Goal: Task Accomplishment & Management: Complete application form

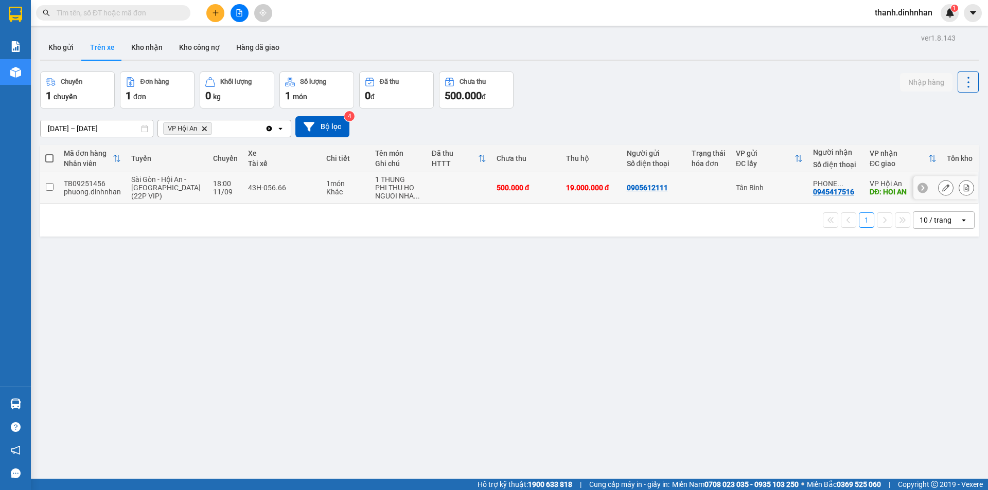
click at [46, 188] on input "checkbox" at bounding box center [50, 187] width 8 height 8
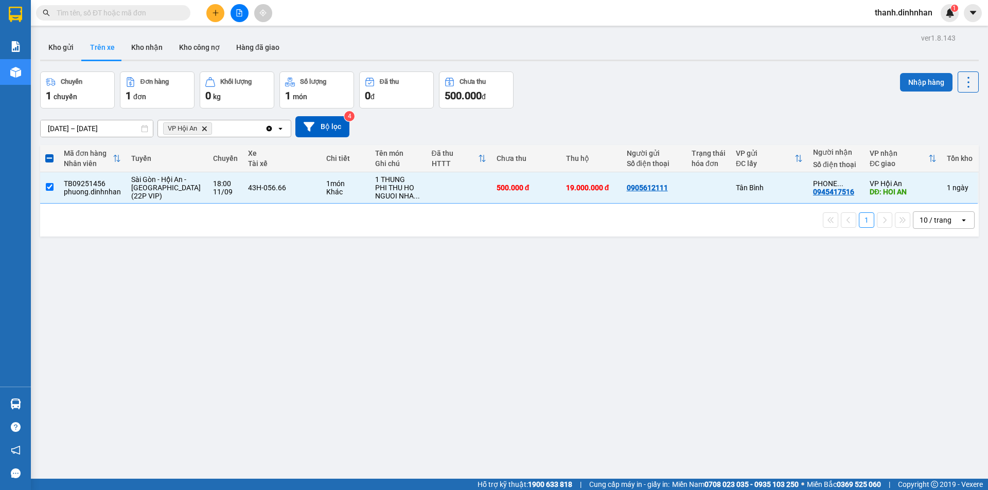
click at [920, 87] on button "Nhập hàng" at bounding box center [926, 82] width 52 height 19
checkbox input "false"
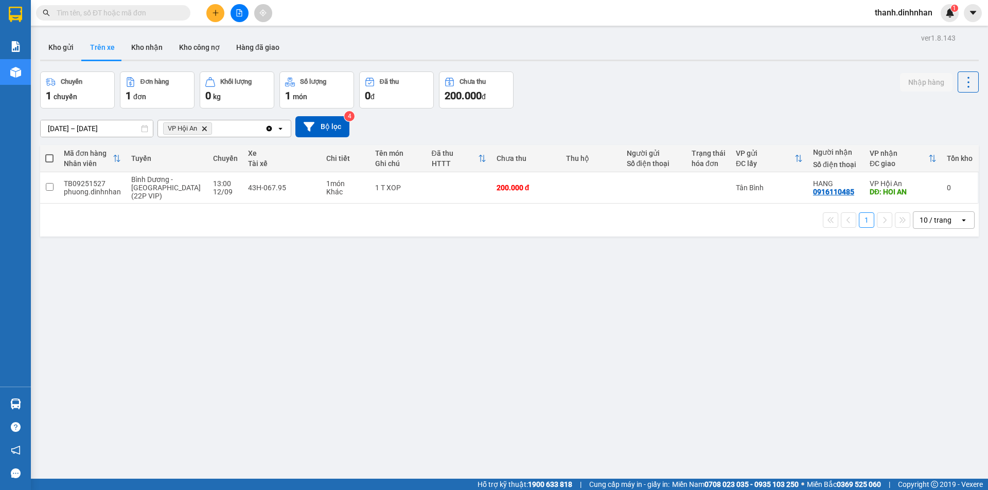
click at [534, 287] on div "ver 1.8.143 Kho gửi Trên xe Kho nhận Kho công nợ Hàng đã giao Chuyến 1 chuyến Đ…" at bounding box center [509, 276] width 946 height 490
click at [167, 51] on button "Kho nhận" at bounding box center [147, 47] width 48 height 25
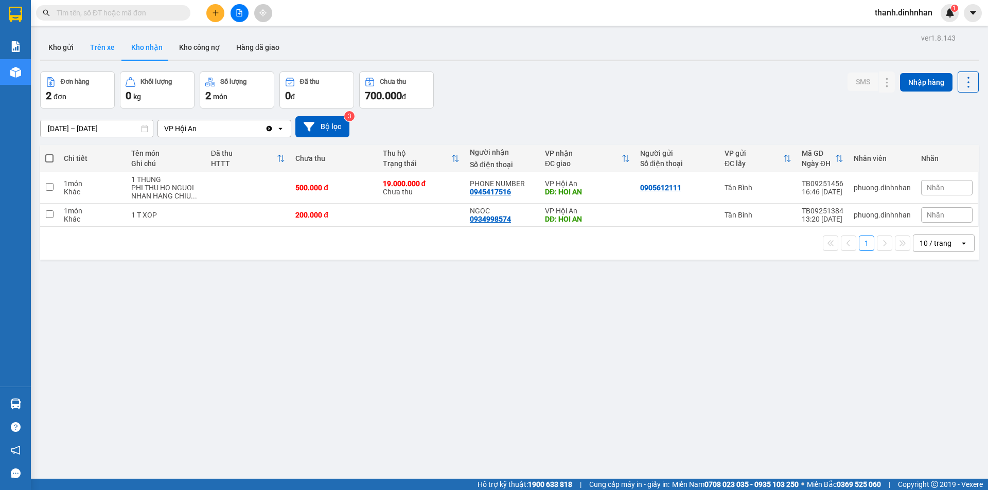
click at [98, 48] on button "Trên xe" at bounding box center [102, 47] width 41 height 25
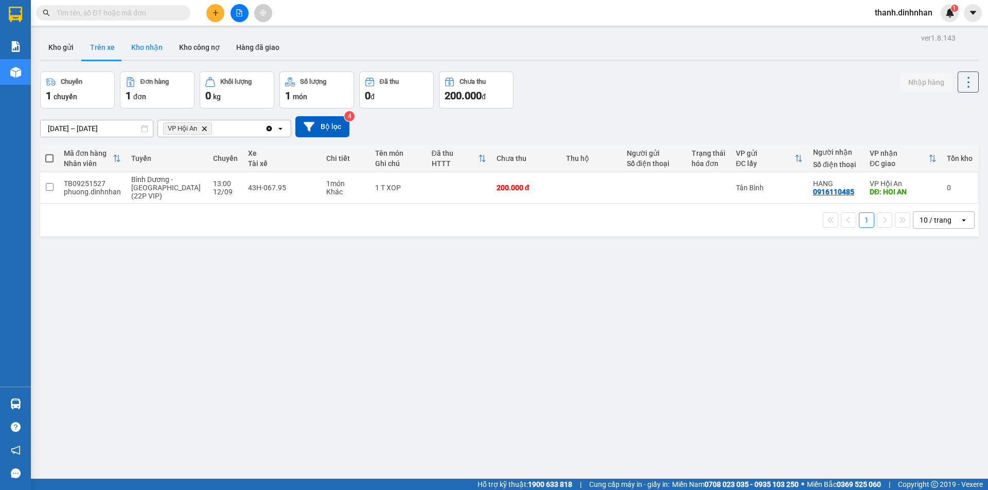
click at [141, 52] on button "Kho nhận" at bounding box center [147, 47] width 48 height 25
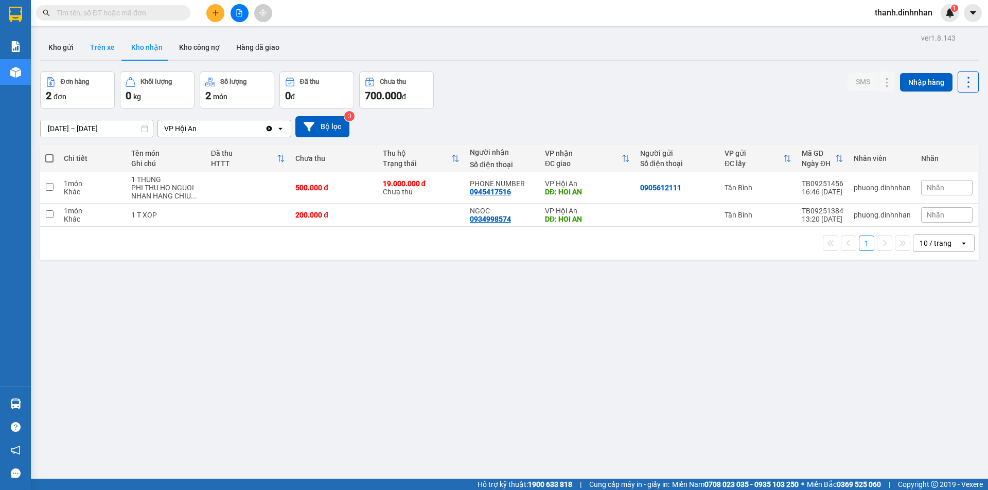
click at [92, 41] on button "Trên xe" at bounding box center [102, 47] width 41 height 25
type input "[DATE] – [DATE]"
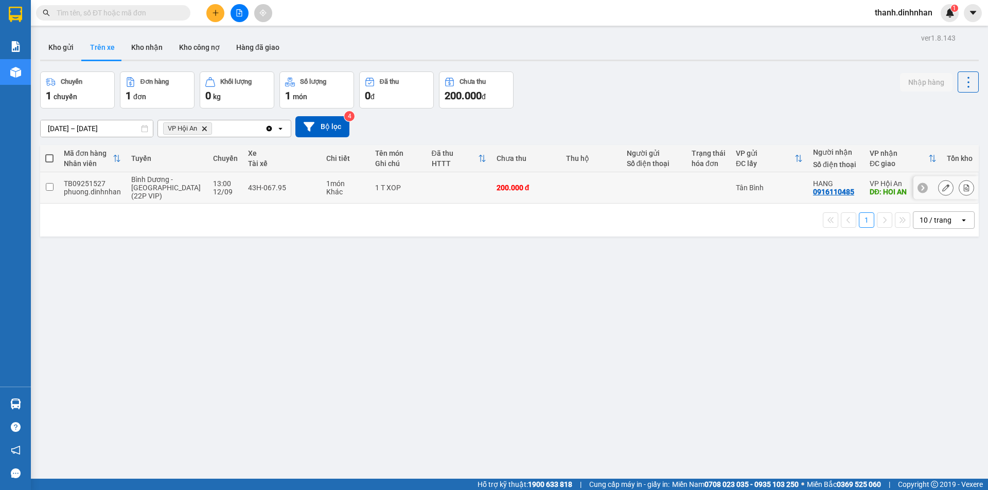
click at [824, 196] on div "0916110485" at bounding box center [833, 192] width 41 height 8
copy div "0916110485"
click at [269, 399] on div "ver 1.8.143 Kho gửi Trên xe Kho nhận Kho công nợ Hàng đã giao Chuyến 1 chuyến Đ…" at bounding box center [509, 276] width 946 height 490
click at [67, 56] on button "Kho gửi" at bounding box center [61, 47] width 42 height 25
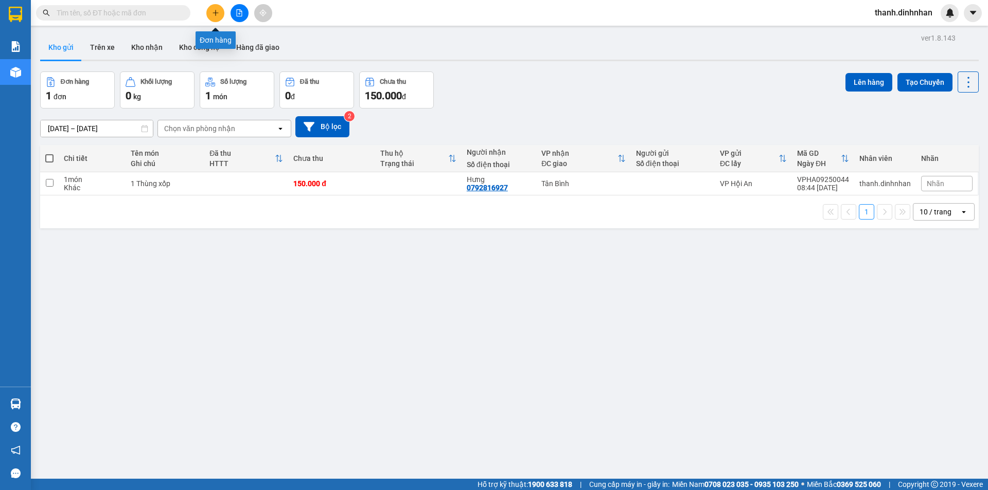
click at [218, 16] on button at bounding box center [215, 13] width 18 height 18
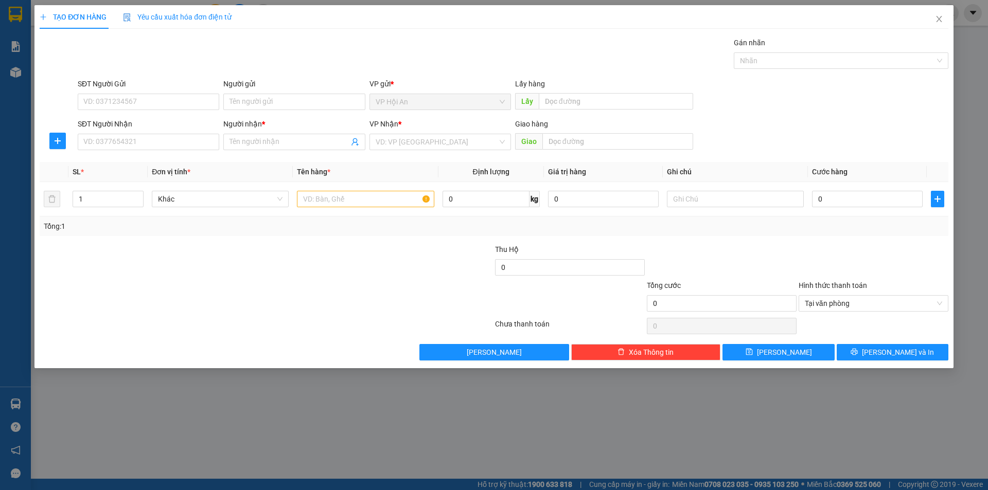
click at [122, 131] on div "SĐT Người Nhận" at bounding box center [148, 125] width 141 height 15
click at [122, 137] on input "SĐT Người Nhận" at bounding box center [148, 142] width 141 height 16
click at [113, 146] on input "SĐT Người Nhận" at bounding box center [148, 142] width 141 height 16
paste input "0932186451"
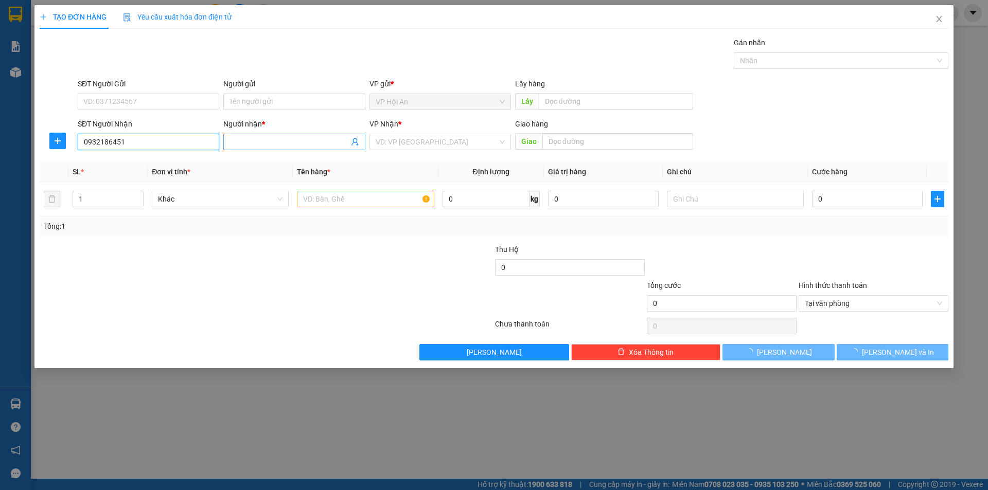
type input "0932186451"
click at [261, 141] on input "Người nhận *" at bounding box center [288, 141] width 119 height 11
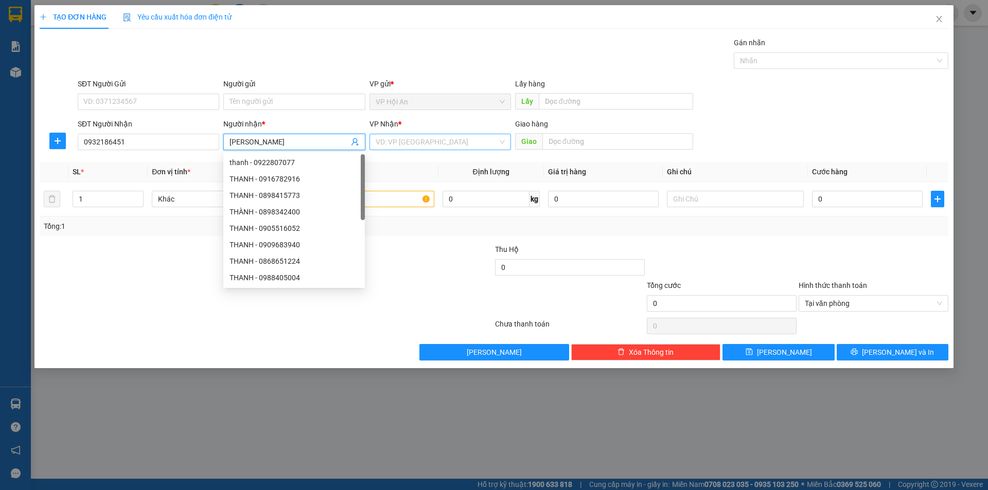
type input "[PERSON_NAME]"
click at [431, 145] on input "search" at bounding box center [436, 141] width 122 height 15
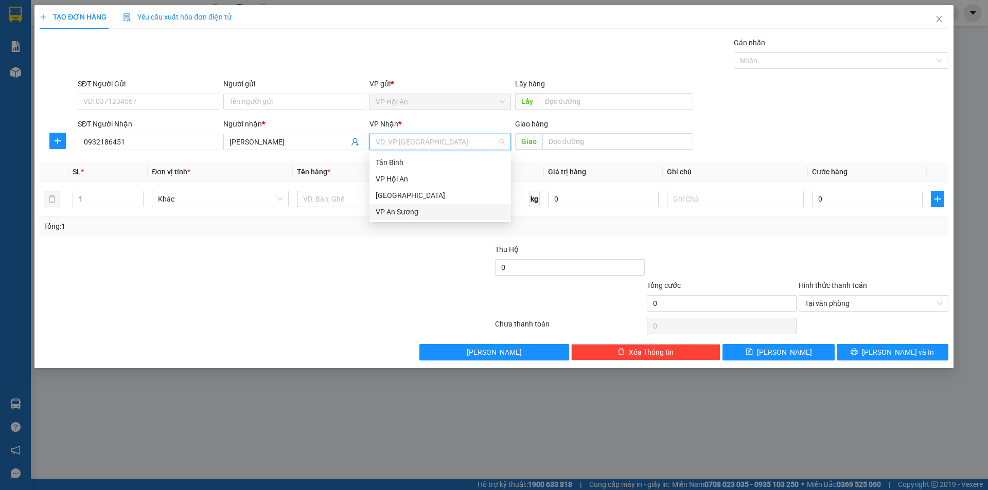
click at [403, 211] on div "VP An Sương" at bounding box center [439, 211] width 129 height 11
click at [312, 203] on input "text" at bounding box center [365, 199] width 137 height 16
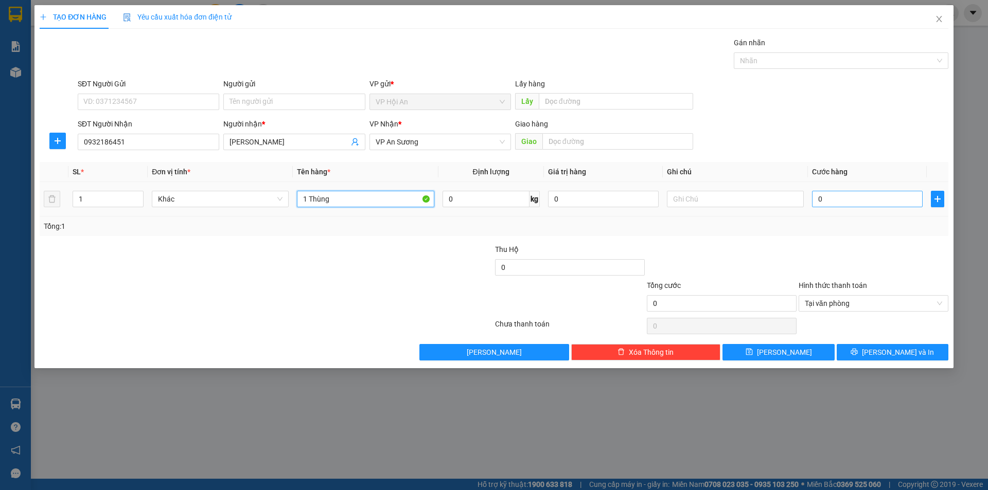
type input "1 Thùng"
click at [829, 200] on input "0" at bounding box center [867, 199] width 111 height 16
type input "1"
type input "15"
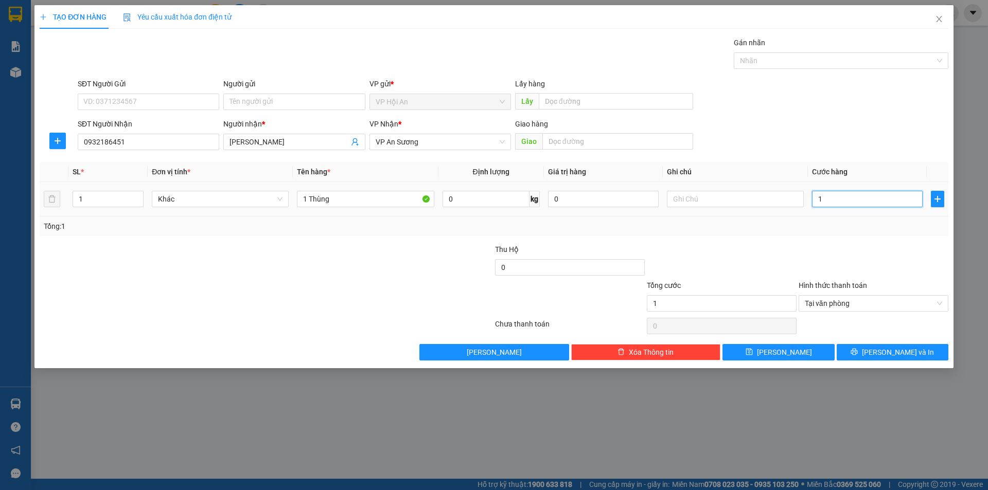
type input "15"
type input "150"
type input "1.500"
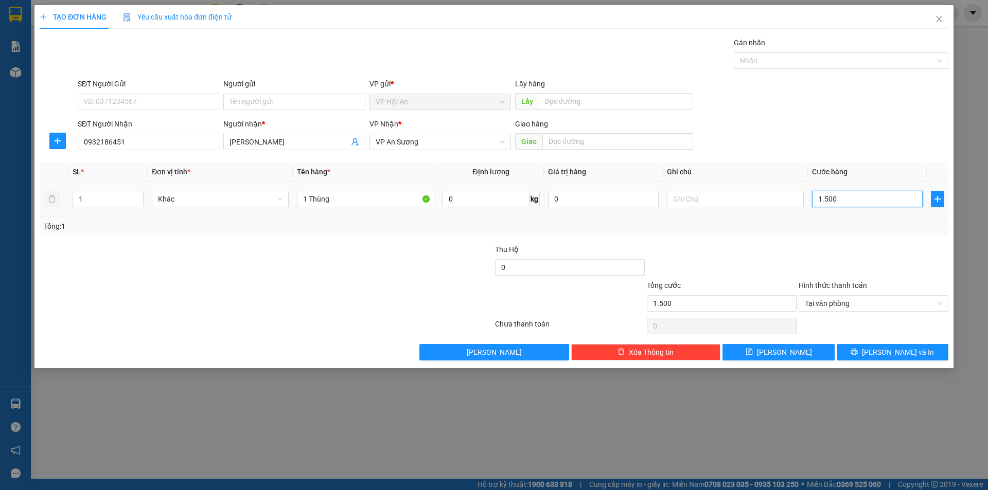
type input "15.000"
type input "150.000"
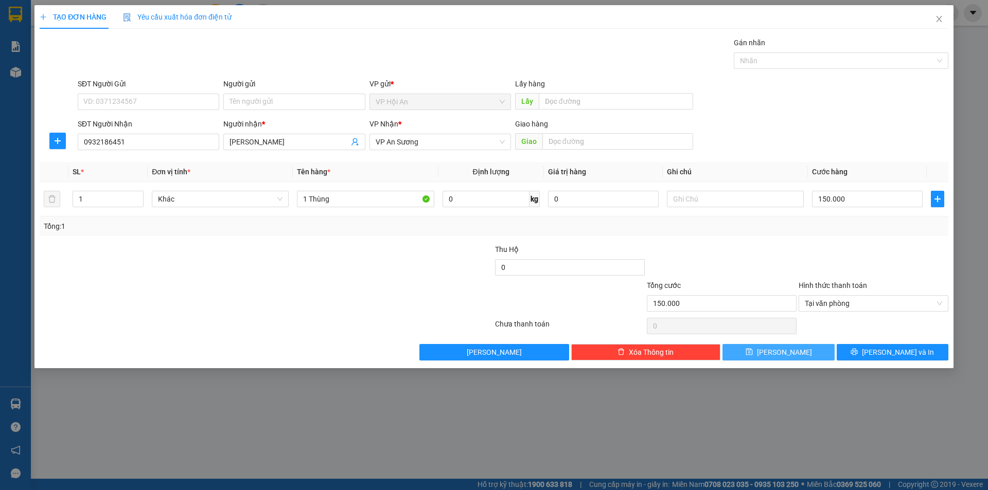
click at [788, 354] on span "[PERSON_NAME]" at bounding box center [784, 352] width 55 height 11
type input "0"
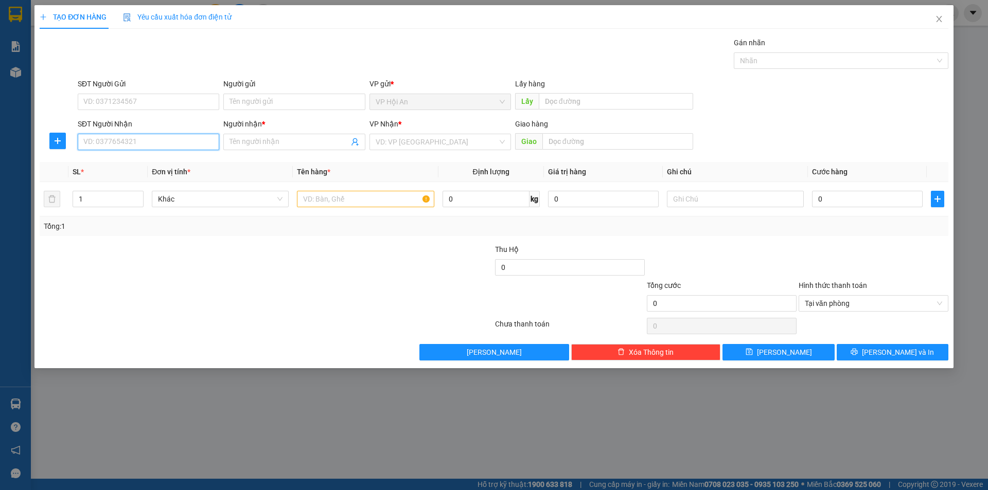
click at [134, 144] on input "SĐT Người Nhận" at bounding box center [148, 142] width 141 height 16
click at [121, 141] on input "0935667" at bounding box center [148, 142] width 141 height 16
type input "0935667005"
click at [287, 144] on input "Người nhận *" at bounding box center [288, 141] width 119 height 11
click at [263, 143] on input "Người nhận *" at bounding box center [288, 141] width 119 height 11
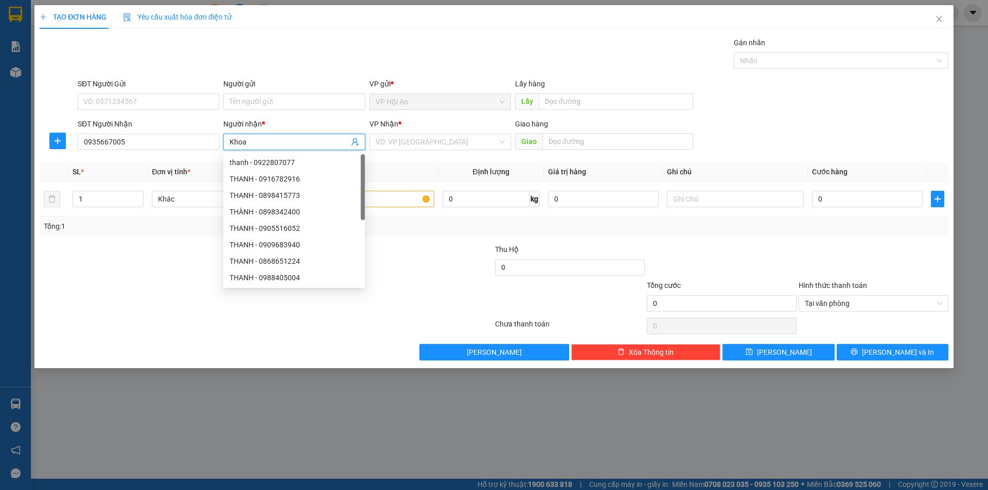
type input "Khoa"
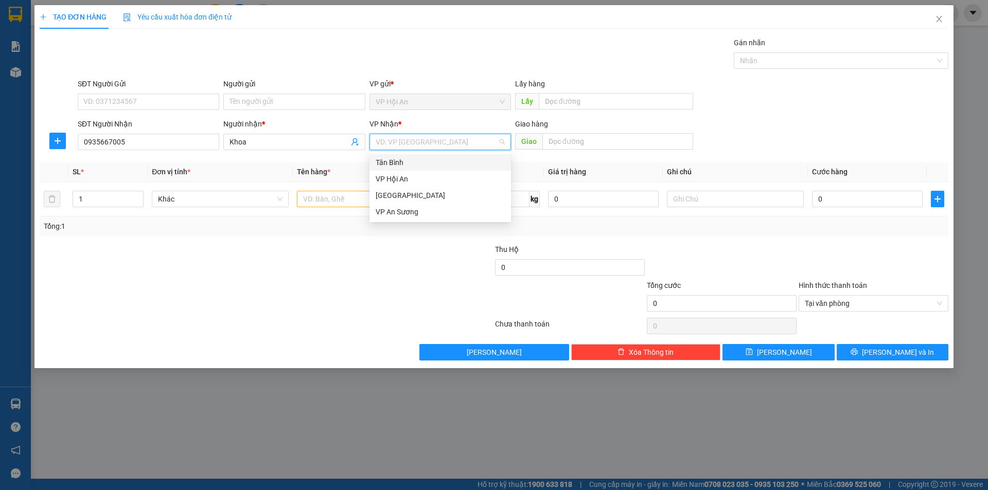
click at [439, 166] on div "Tân Bình" at bounding box center [439, 162] width 129 height 11
click at [336, 196] on input "text" at bounding box center [365, 199] width 137 height 16
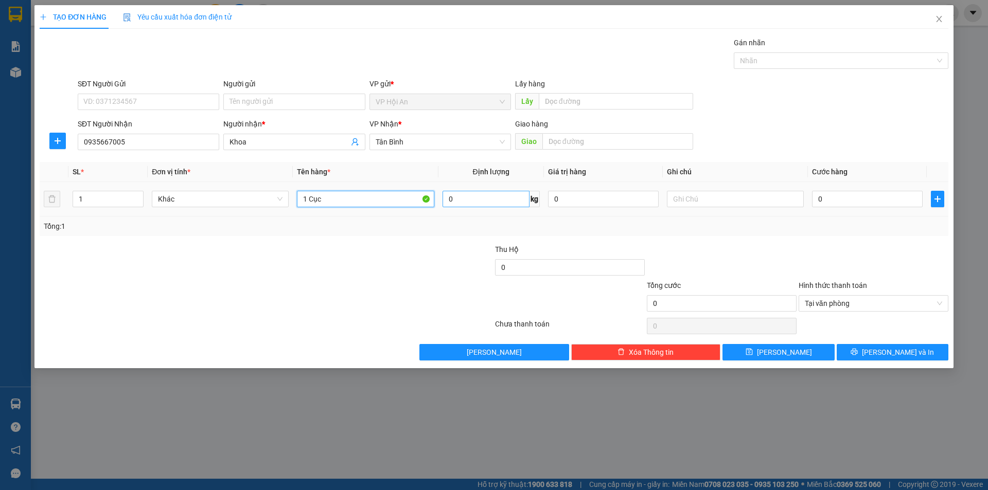
type input "1 Cục"
type input "5"
type input "50"
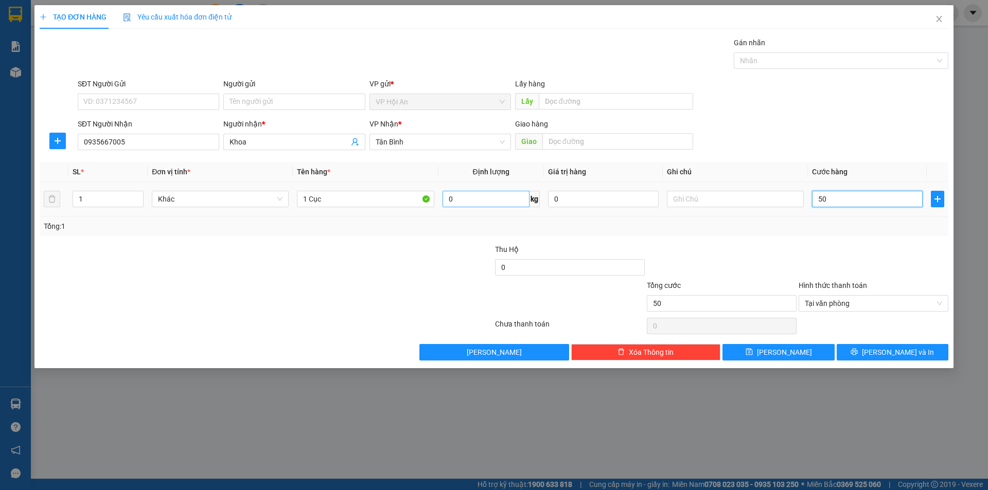
type input "500"
type input "5.000"
type input "50.000"
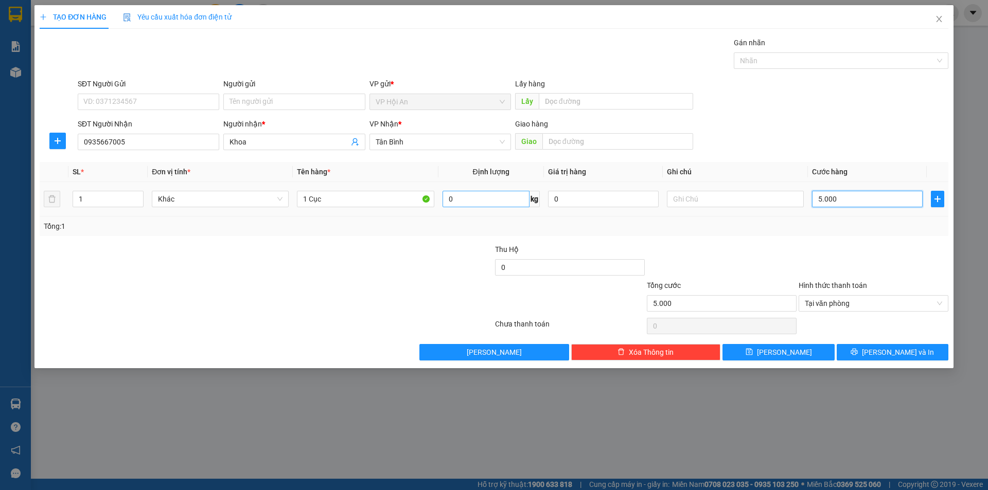
type input "50.000"
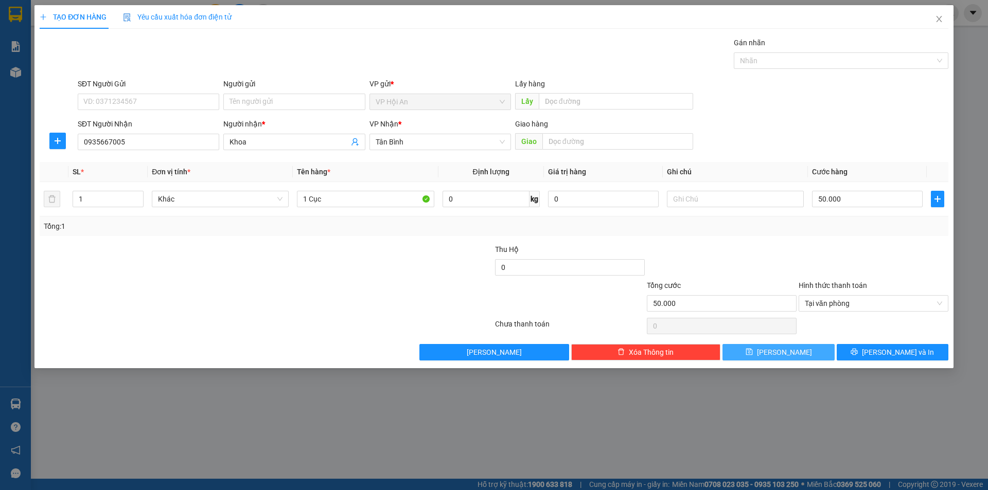
click at [767, 348] on button "[PERSON_NAME]" at bounding box center [778, 352] width 112 height 16
type input "0"
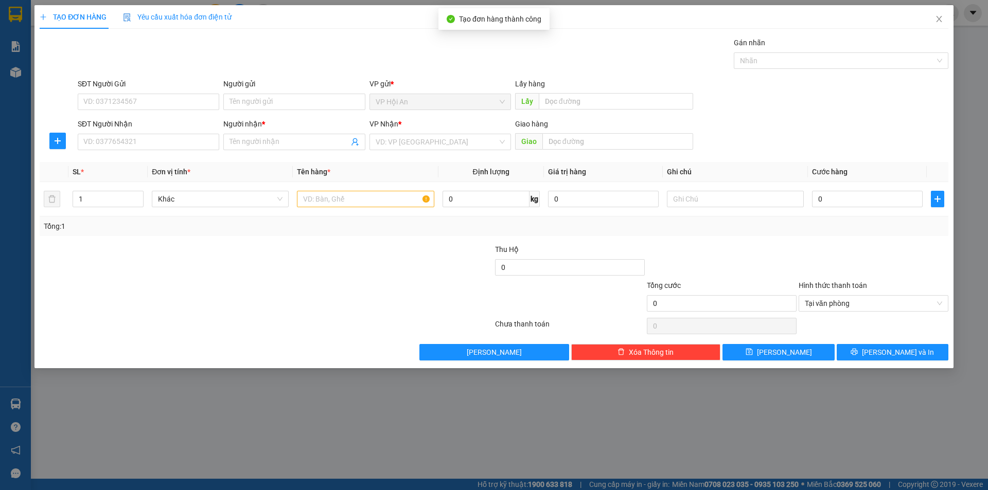
drag, startPoint x: 703, startPoint y: 436, endPoint x: 706, endPoint y: 428, distance: 8.1
click at [703, 435] on div "TẠO ĐƠN HÀNG Yêu cầu xuất hóa đơn điện tử Transit Pickup Surcharge Ids Transit …" at bounding box center [494, 245] width 988 height 490
click at [937, 19] on icon "close" at bounding box center [939, 19] width 8 height 8
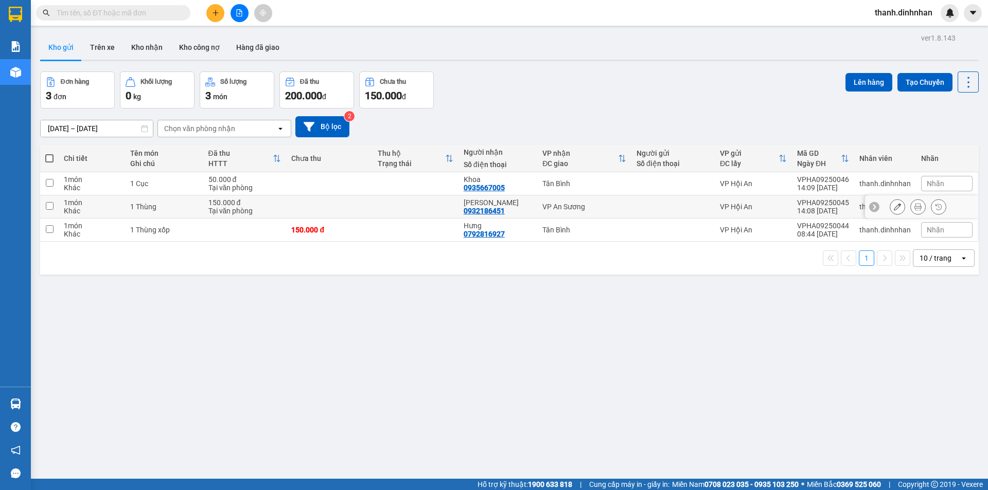
click at [479, 210] on div "0932186451" at bounding box center [483, 211] width 41 height 8
copy div "0932186451"
click at [480, 185] on div "0935667005" at bounding box center [483, 188] width 41 height 8
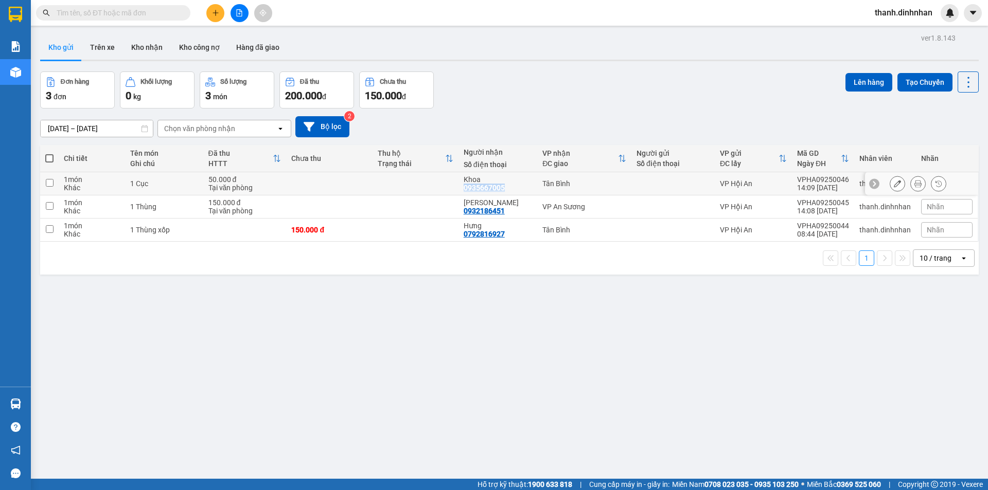
copy div "0935667005"
drag, startPoint x: 276, startPoint y: 276, endPoint x: 234, endPoint y: 222, distance: 68.1
click at [272, 272] on div "ver 1.8.143 Kho gửi Trên xe Kho nhận Kho công nợ Hàng đã giao Đơn hàng 3 đơn Kh…" at bounding box center [509, 276] width 946 height 490
click at [105, 53] on button "Trên xe" at bounding box center [102, 47] width 41 height 25
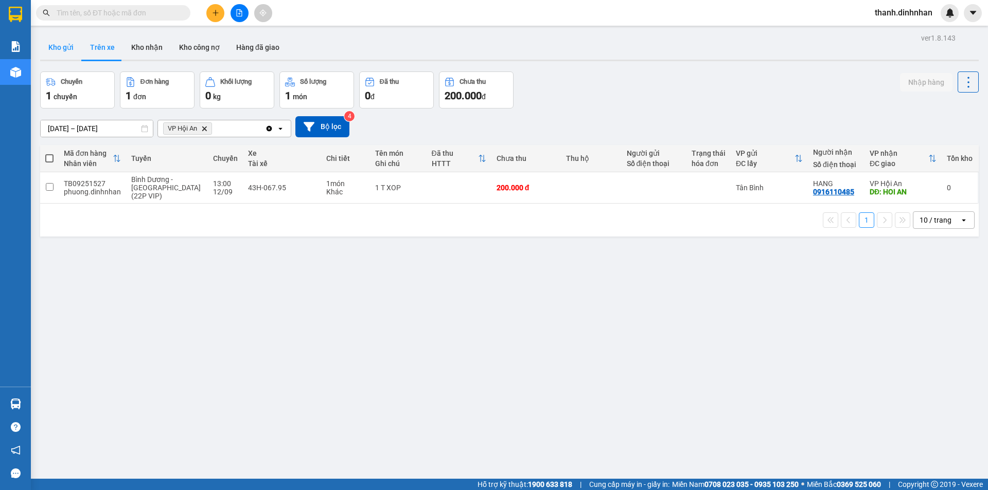
click at [73, 51] on button "Kho gửi" at bounding box center [61, 47] width 42 height 25
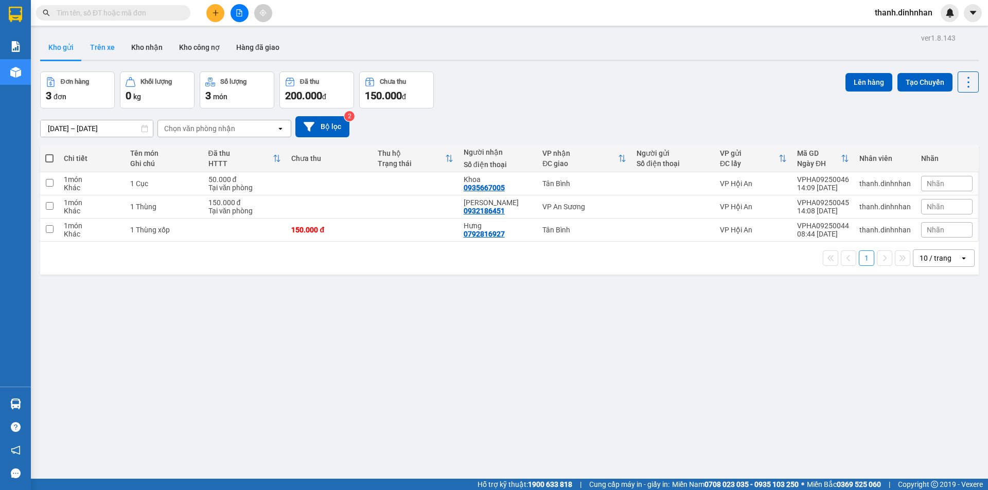
click at [98, 51] on button "Trên xe" at bounding box center [102, 47] width 41 height 25
